Goal: Task Accomplishment & Management: Manage account settings

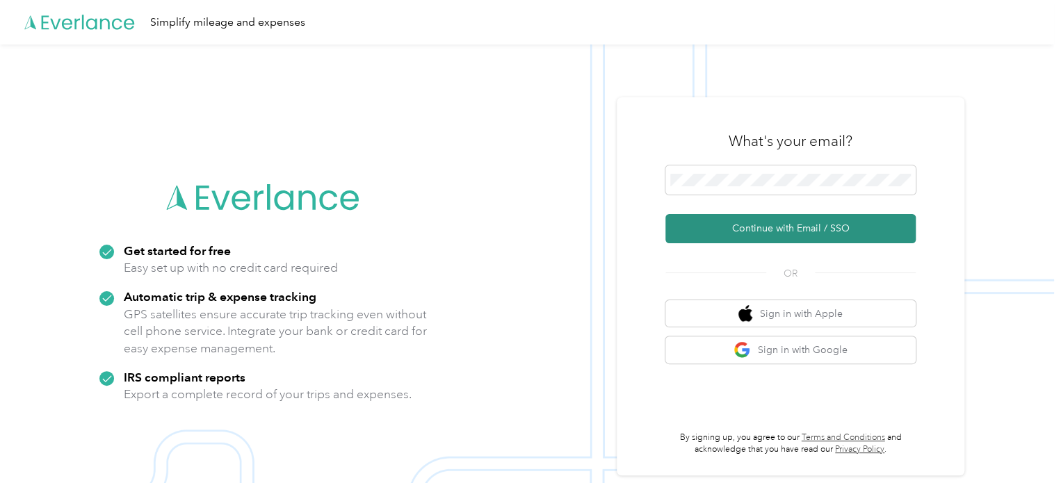
click at [740, 232] on button "Continue with Email / SSO" at bounding box center [791, 228] width 250 height 29
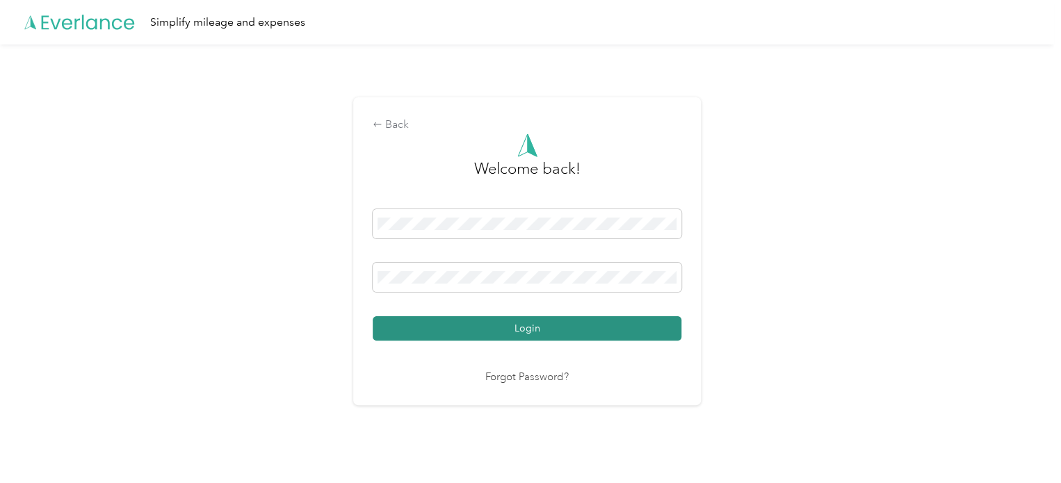
click at [606, 326] on button "Login" at bounding box center [527, 328] width 309 height 24
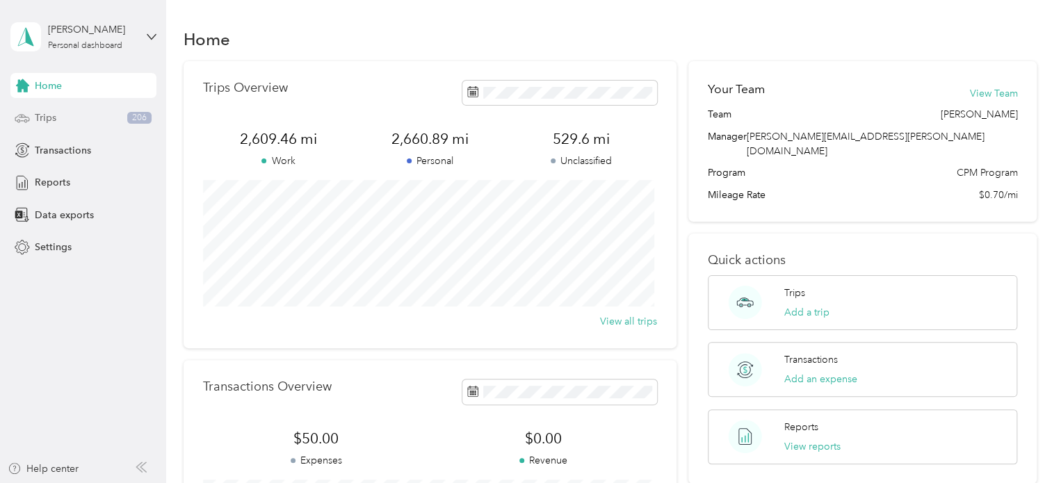
click at [78, 120] on div "Trips 206" at bounding box center [83, 118] width 146 height 25
